Goal: Information Seeking & Learning: Learn about a topic

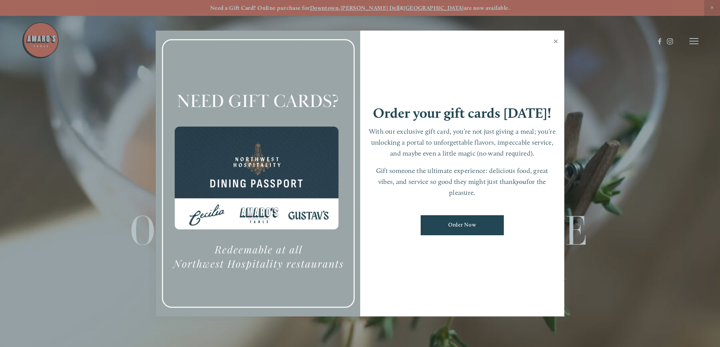
click at [556, 40] on link "Close" at bounding box center [555, 42] width 15 height 21
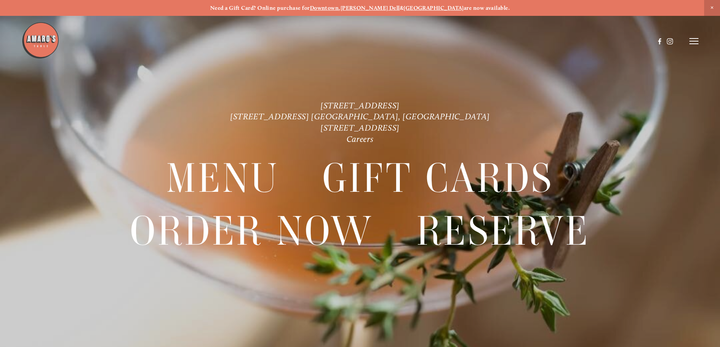
click at [696, 39] on line at bounding box center [693, 39] width 9 height 0
click at [589, 40] on span "Visit" at bounding box center [592, 40] width 13 height 7
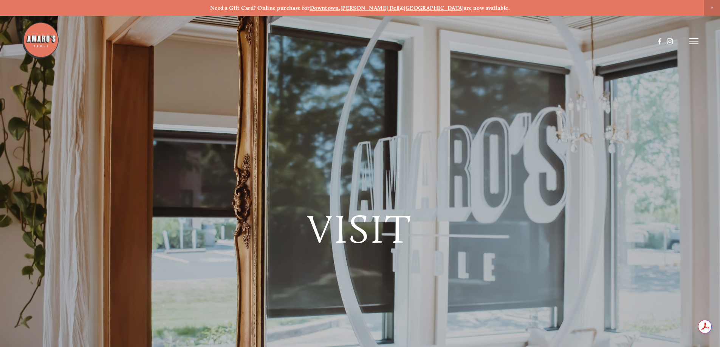
click at [694, 41] on line at bounding box center [693, 41] width 9 height 0
click at [528, 41] on span "Menu" at bounding box center [535, 40] width 15 height 7
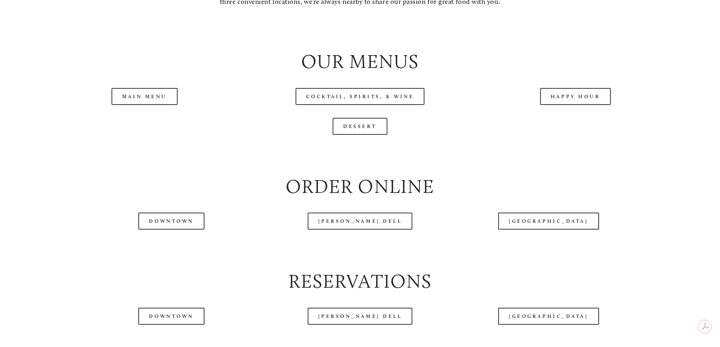
scroll to position [869, 0]
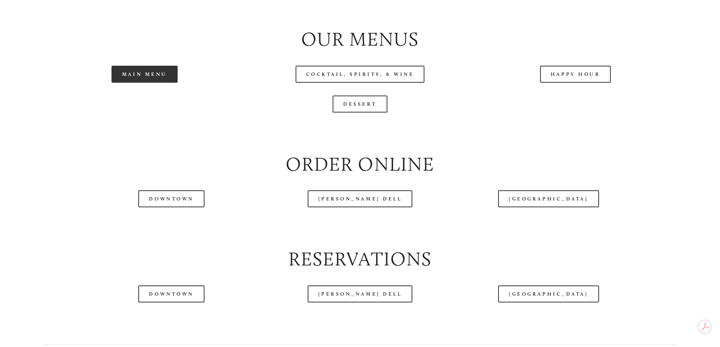
click at [164, 83] on link "Main Menu" at bounding box center [144, 74] width 66 height 17
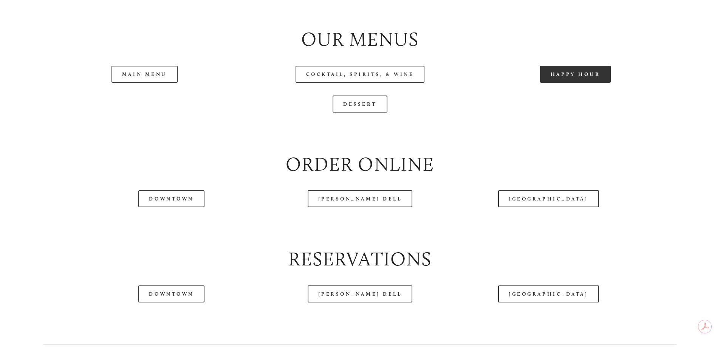
click at [565, 83] on link "Happy Hour" at bounding box center [575, 74] width 71 height 17
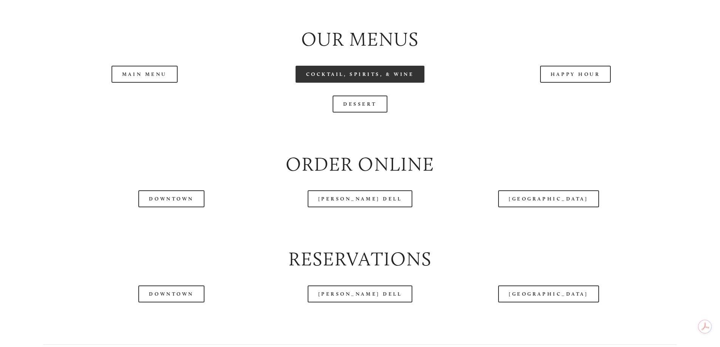
click at [412, 83] on link "Cocktail, Spirits, & Wine" at bounding box center [360, 74] width 129 height 17
